Goal: Information Seeking & Learning: Learn about a topic

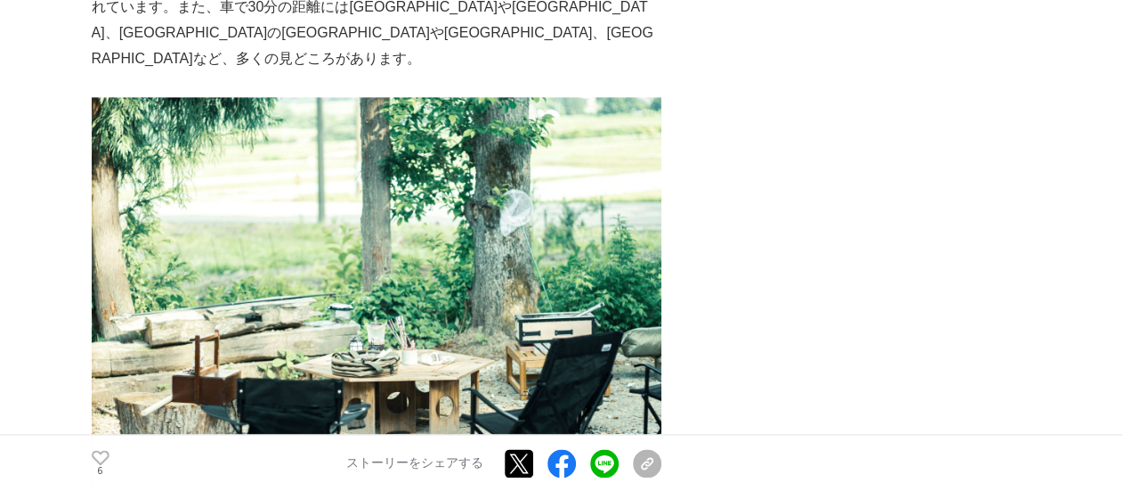
scroll to position [8013, 0]
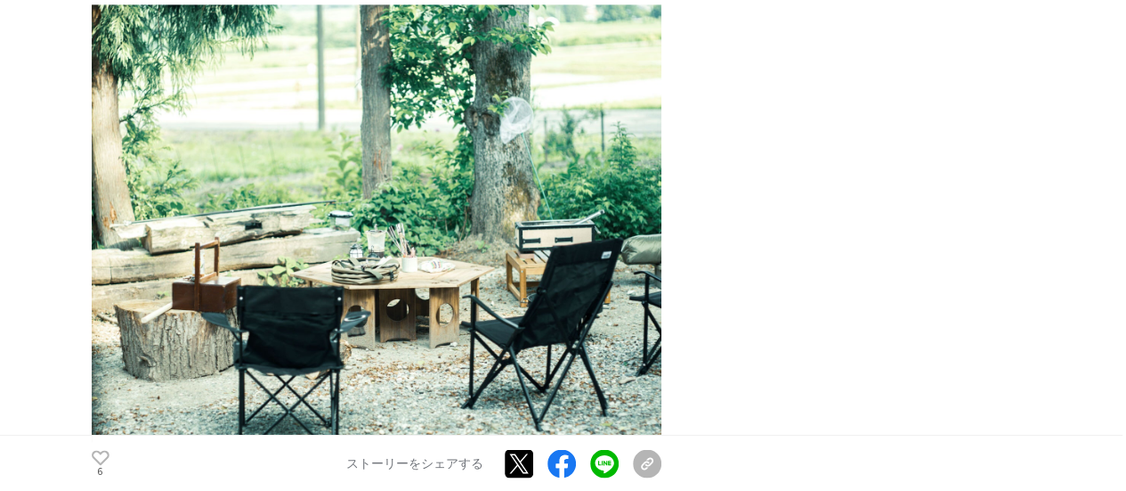
click at [381, 173] on img at bounding box center [377, 222] width 570 height 437
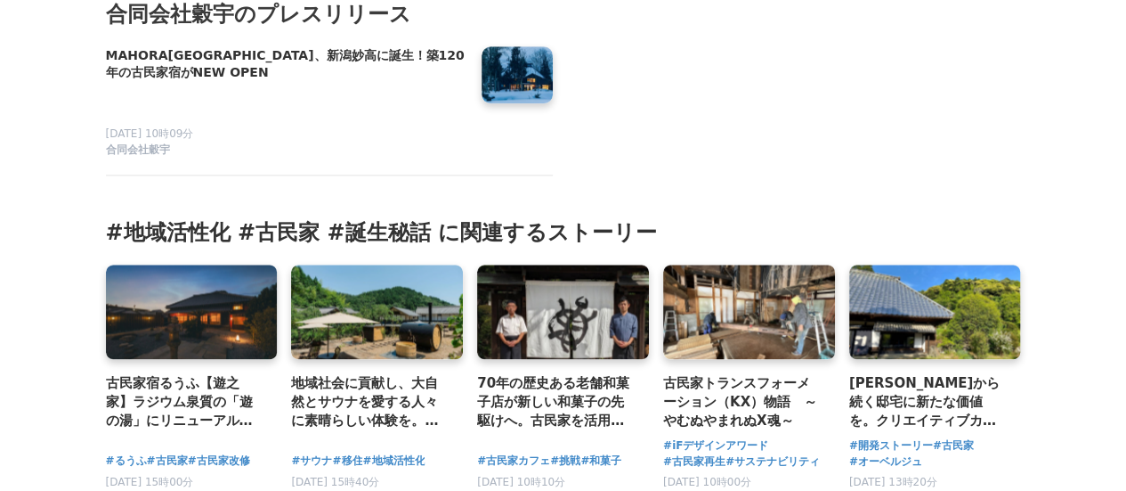
scroll to position [10872, 0]
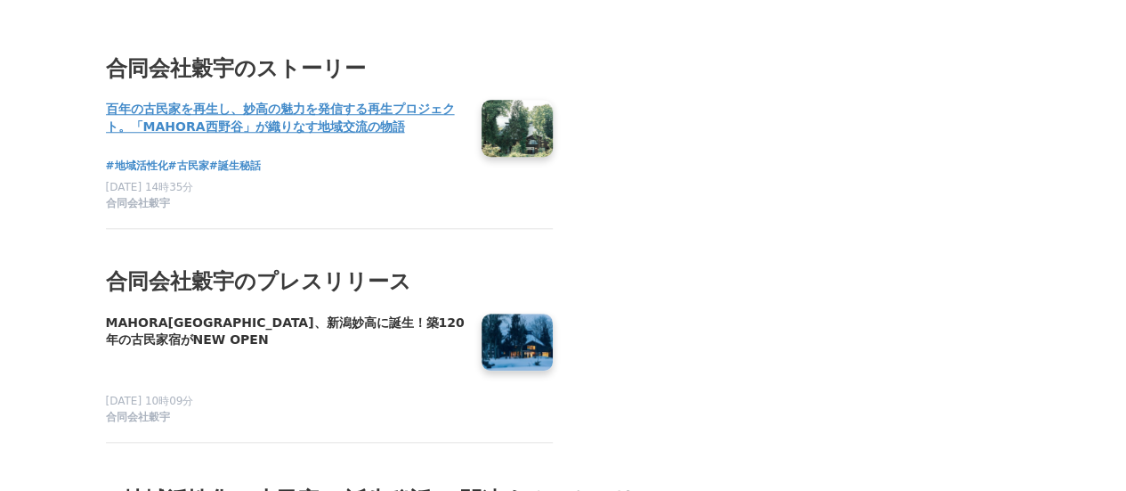
click at [317, 100] on h4 "百年の古民家を再生し、妙高の魅力を発信する再生プロジェクト。「MAHORA西野谷」が織りなす地域交流の物語" at bounding box center [286, 118] width 361 height 37
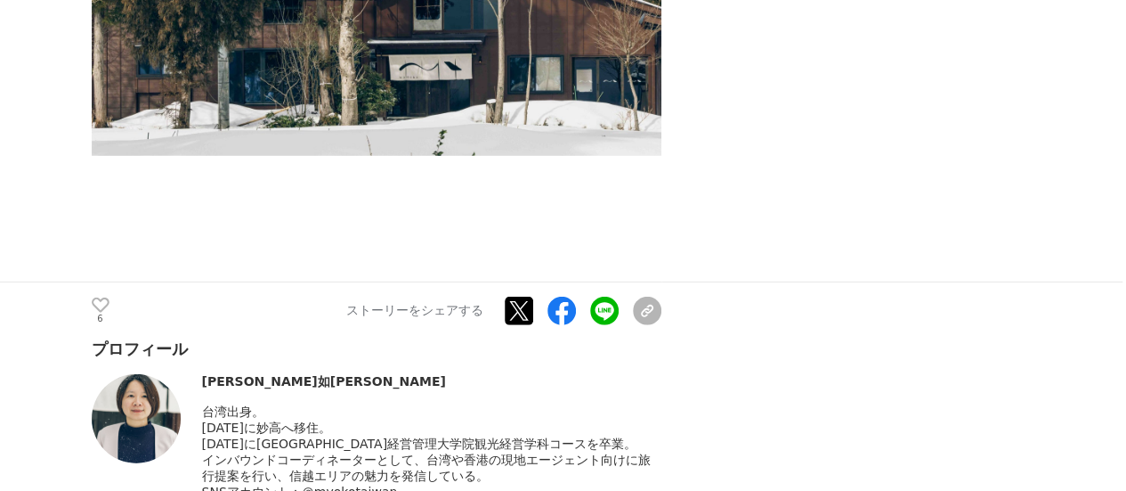
scroll to position [9527, 0]
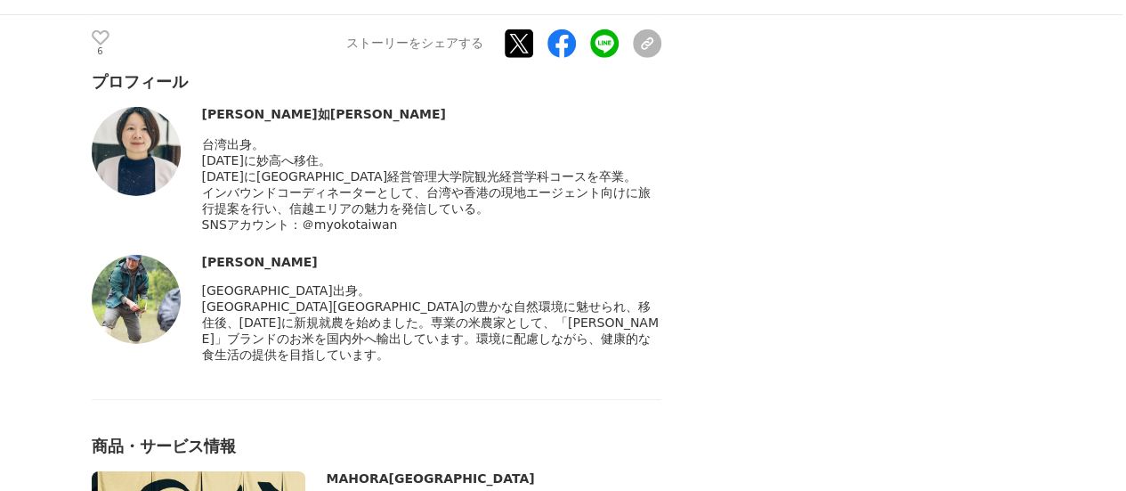
click at [135, 255] on img at bounding box center [136, 299] width 89 height 89
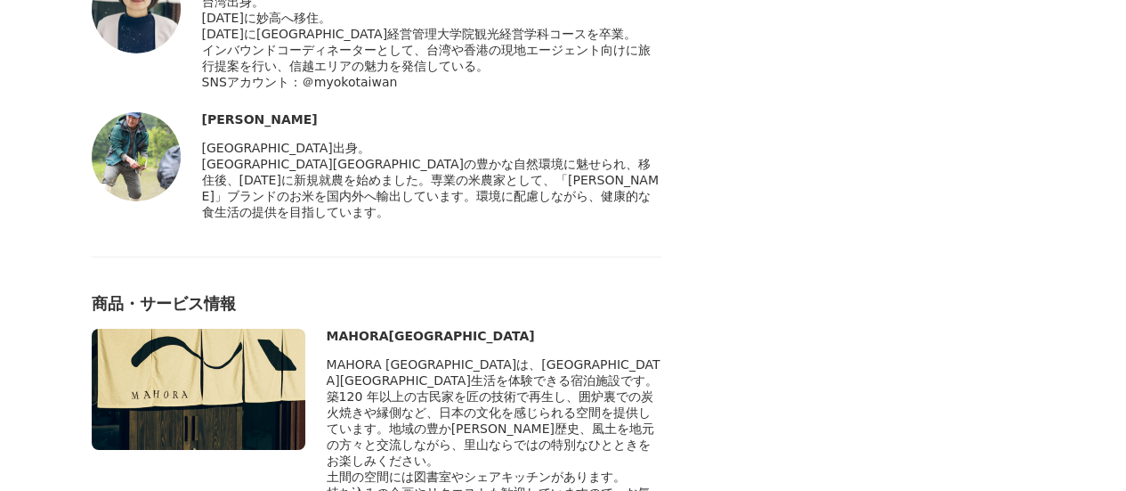
scroll to position [9537, 0]
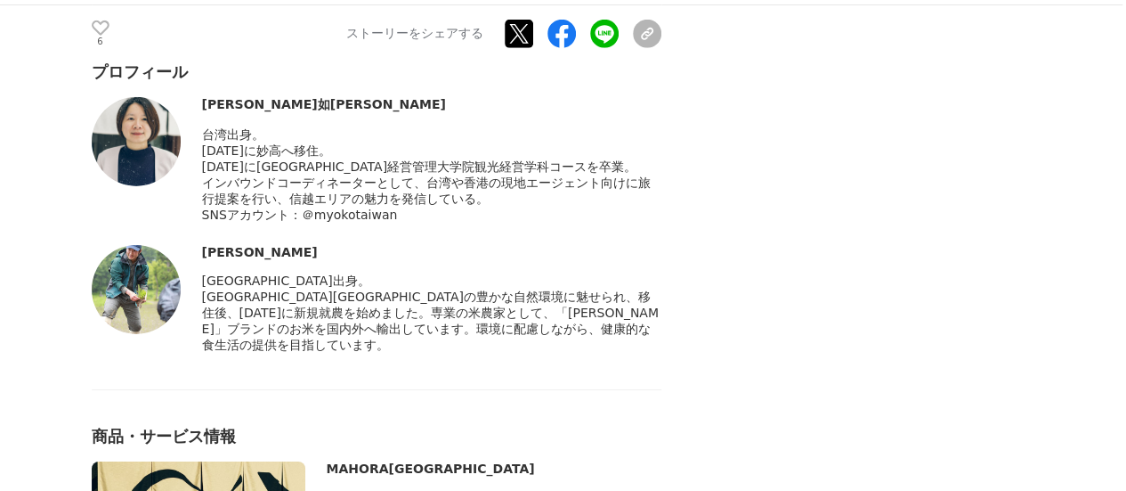
click at [146, 245] on img at bounding box center [136, 289] width 89 height 89
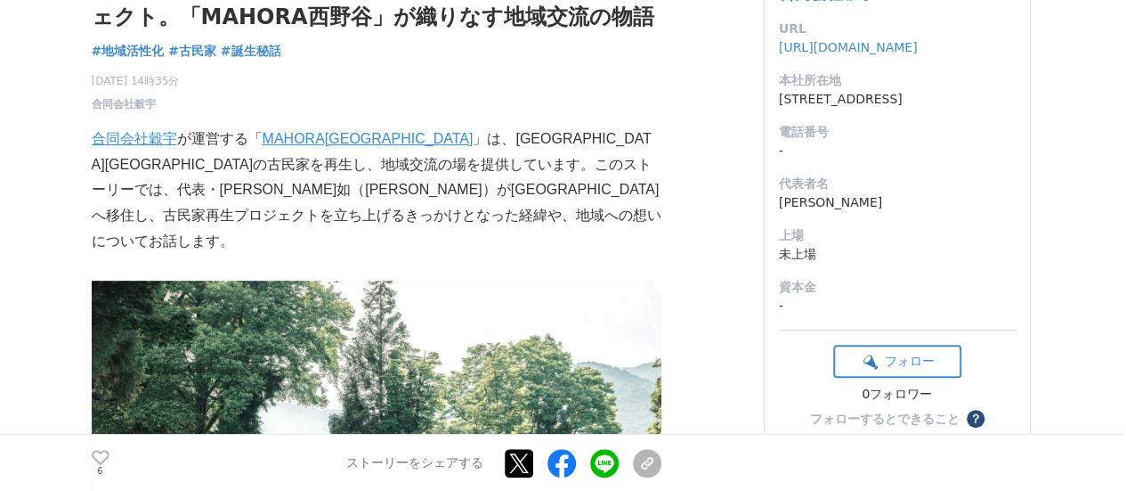
scroll to position [0, 0]
